Goal: Information Seeking & Learning: Learn about a topic

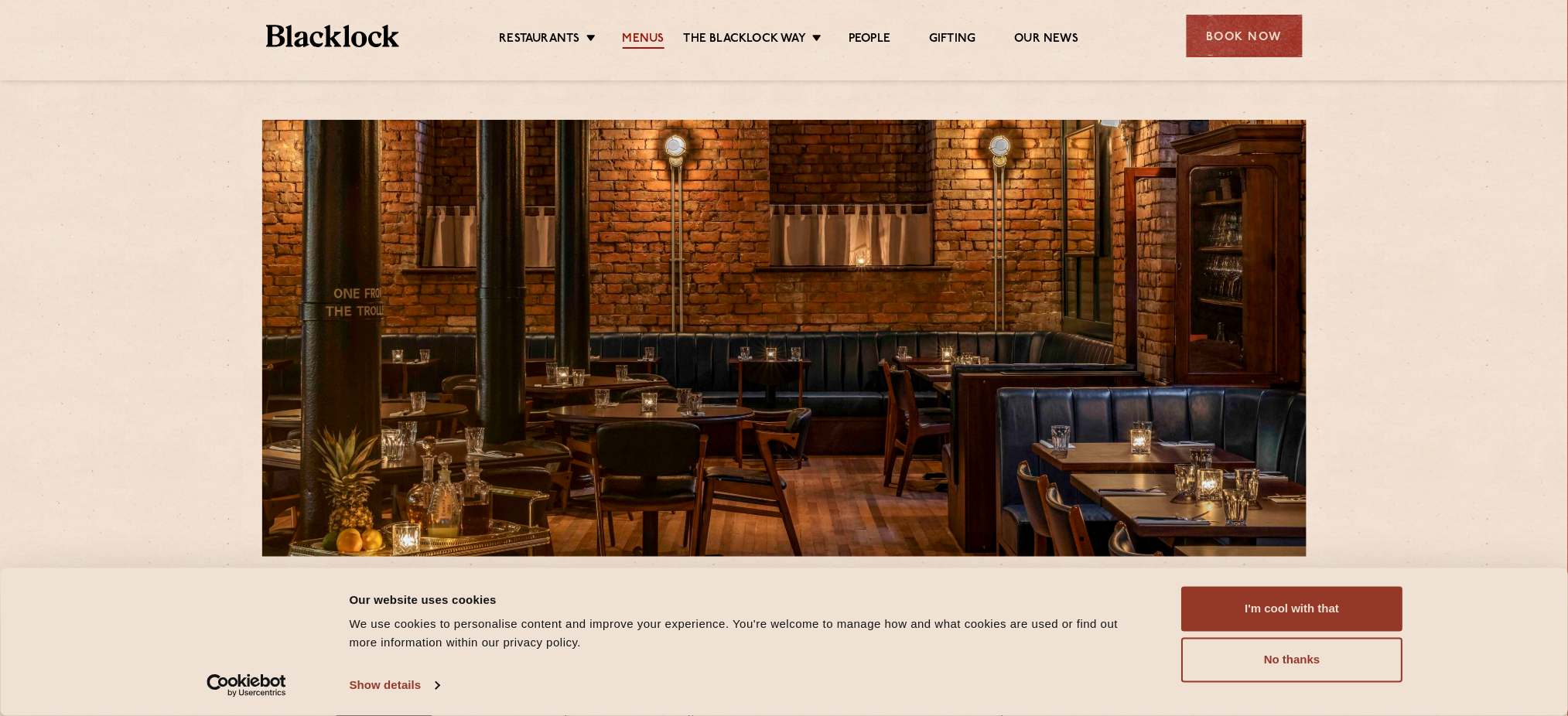
click at [640, 43] on link "Menus" at bounding box center [644, 41] width 42 height 17
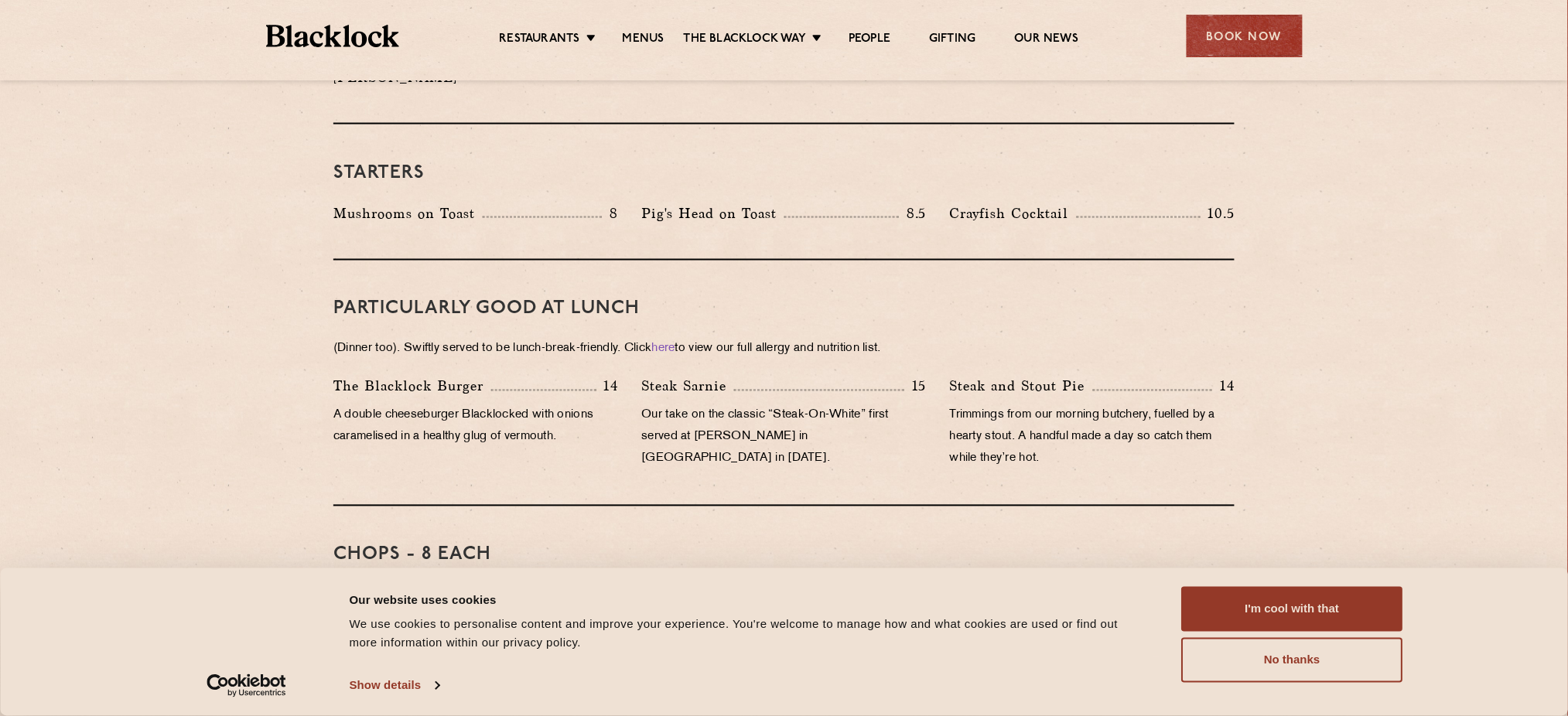
scroll to position [824, 0]
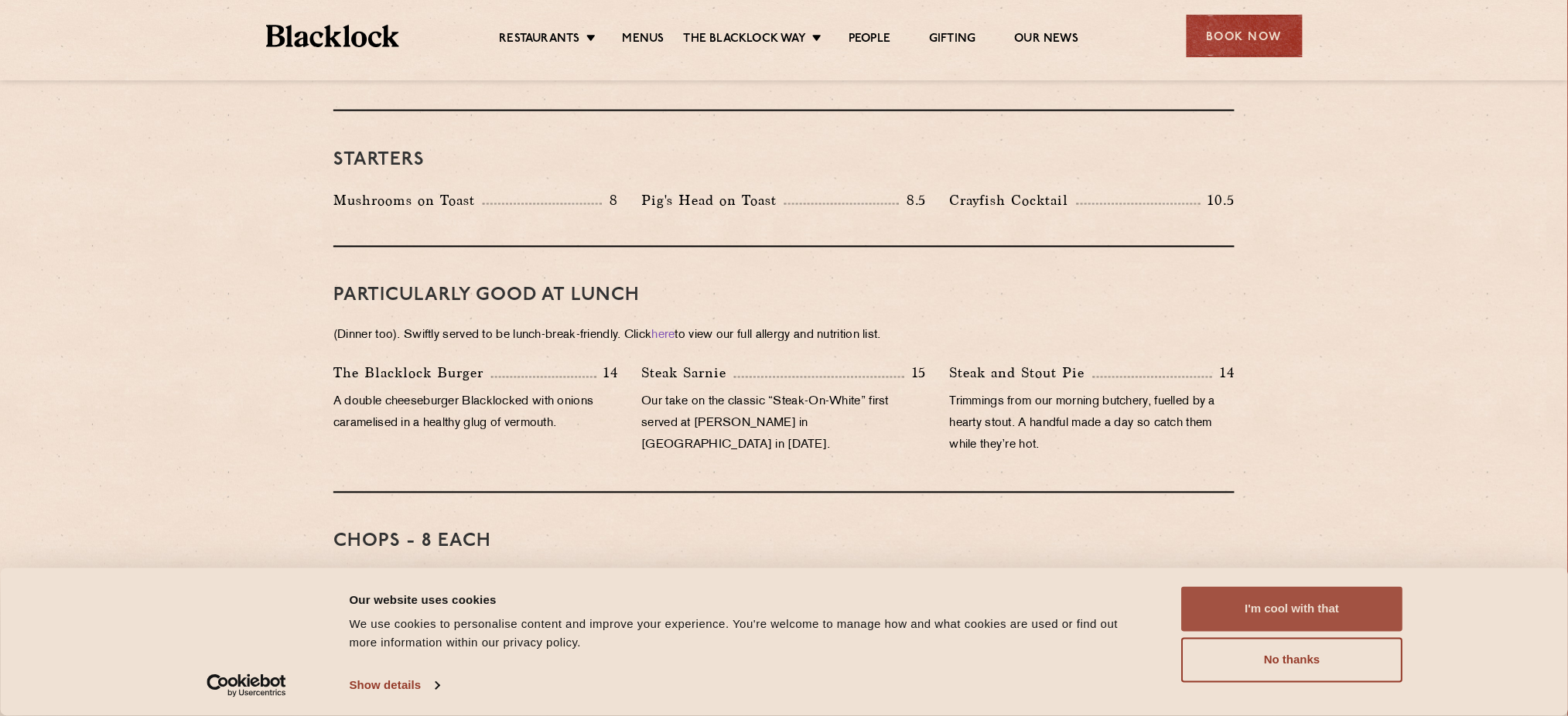
click at [1315, 605] on button "I'm cool with that" at bounding box center [1293, 608] width 221 height 44
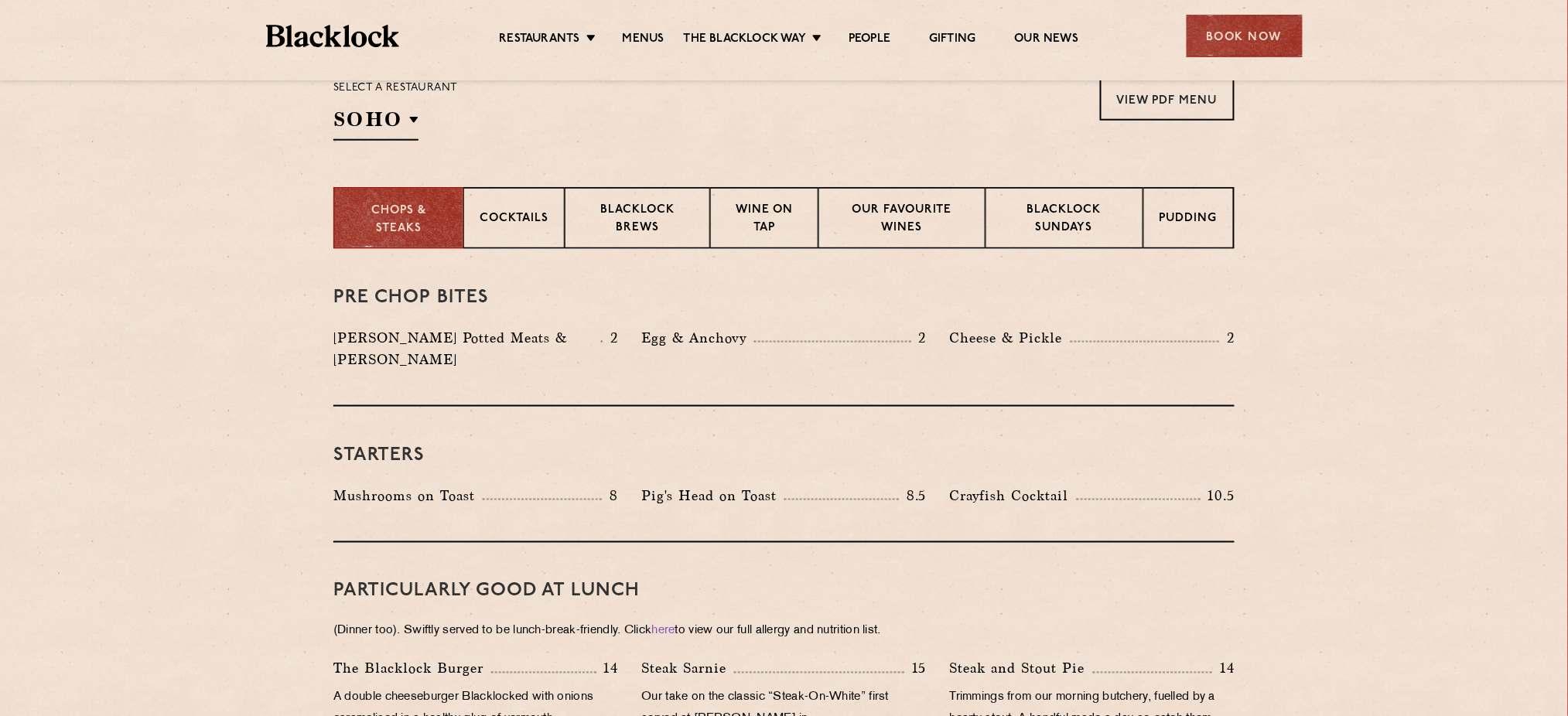
scroll to position [515, 0]
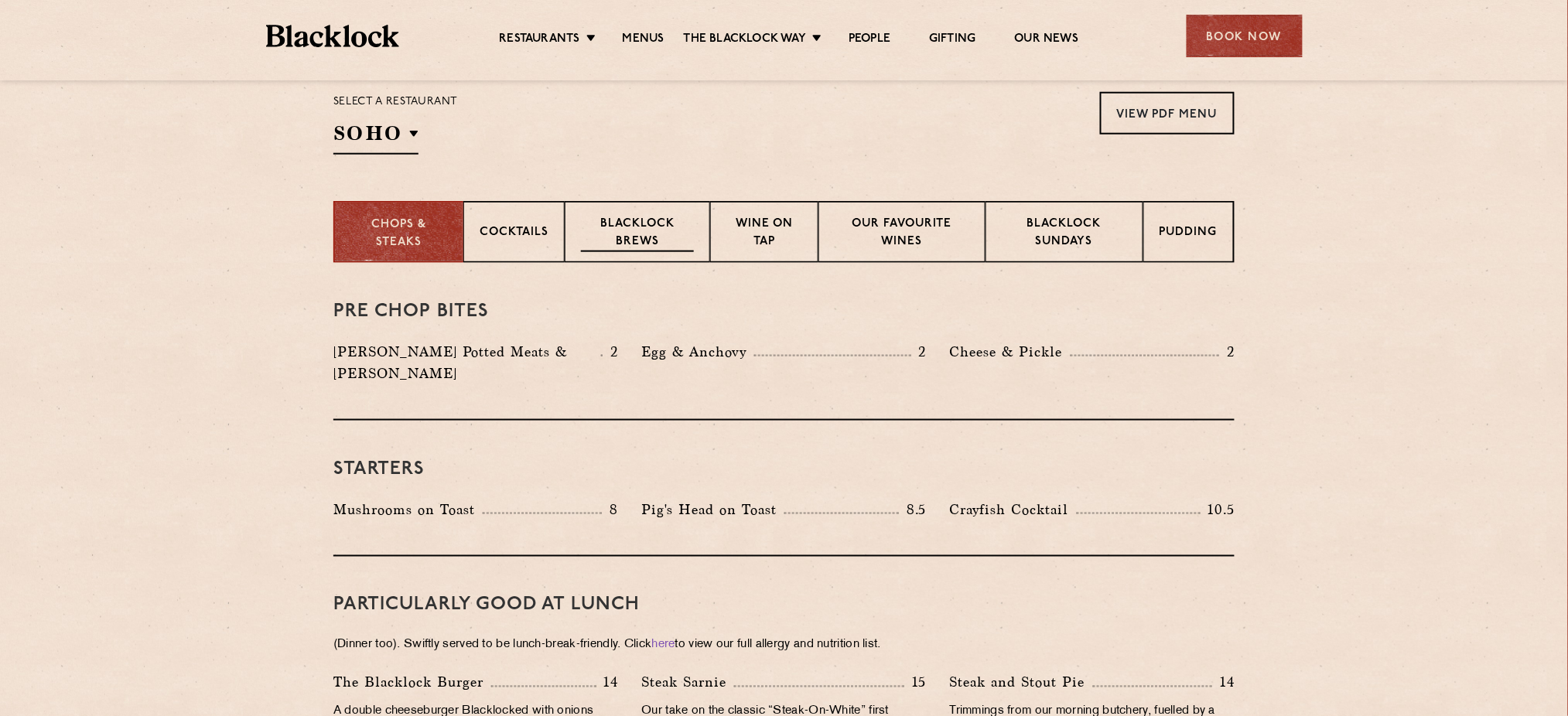
click at [590, 211] on div "Blacklock Brews" at bounding box center [637, 231] width 146 height 61
